Goal: Task Accomplishment & Management: Use online tool/utility

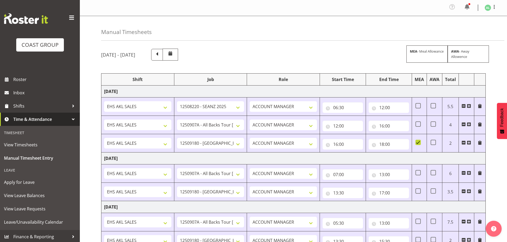
select select "10251"
select select "10496"
select select "9932"
select select "10496"
select select "9932"
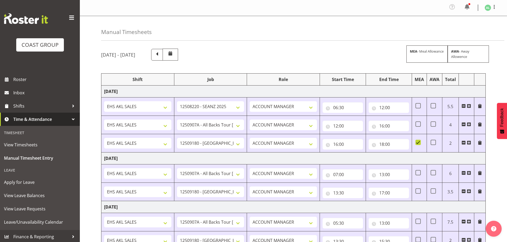
select select "10496"
select select "9932"
select select "10496"
select select "9932"
select select "10496"
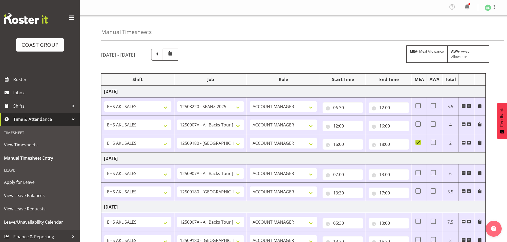
select select "10496"
click at [17, 106] on span "Shifts" at bounding box center [41, 106] width 56 height 8
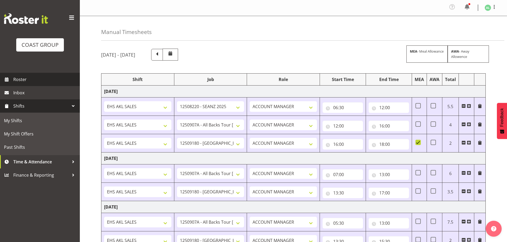
click at [20, 80] on span "Roster" at bounding box center [45, 80] width 64 height 8
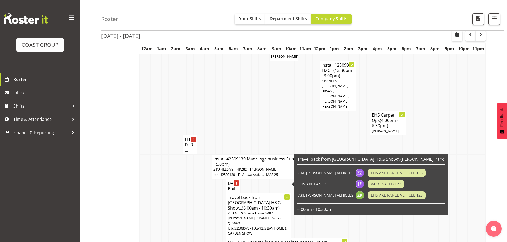
scroll to position [444, 0]
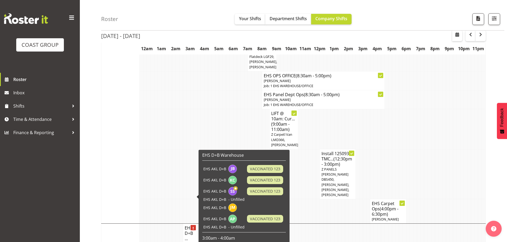
click at [363, 200] on td at bounding box center [361, 212] width 4 height 24
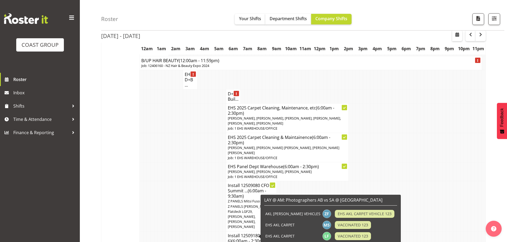
scroll to position [1419, 0]
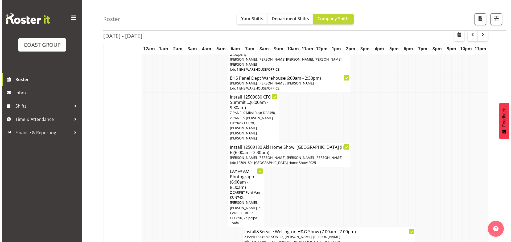
scroll to position [1412, 0]
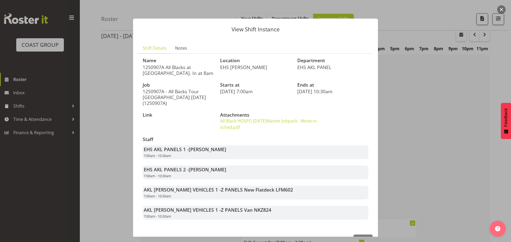
drag, startPoint x: 143, startPoint y: 134, endPoint x: 324, endPoint y: 208, distance: 195.4
click at [324, 208] on div "Staff EHS AKL PANELS 1 - Marcell Lee 7:00am - 10:30am EHS AKL PANELS 2 - Jeremy…" at bounding box center [255, 178] width 232 height 89
copy div "Staff EHS AKL PANELS 1 - Marcell Lee 7:00am - 10:30am EHS AKL PANELS 2 - Jeremy…"
click at [357, 237] on span "Close" at bounding box center [363, 240] width 12 height 7
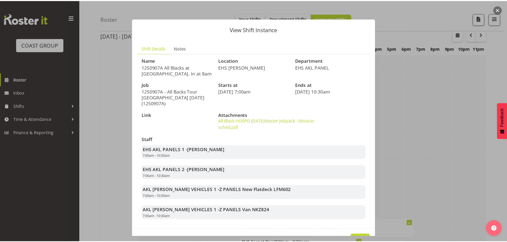
scroll to position [1419, 0]
